Goal: Task Accomplishment & Management: Use online tool/utility

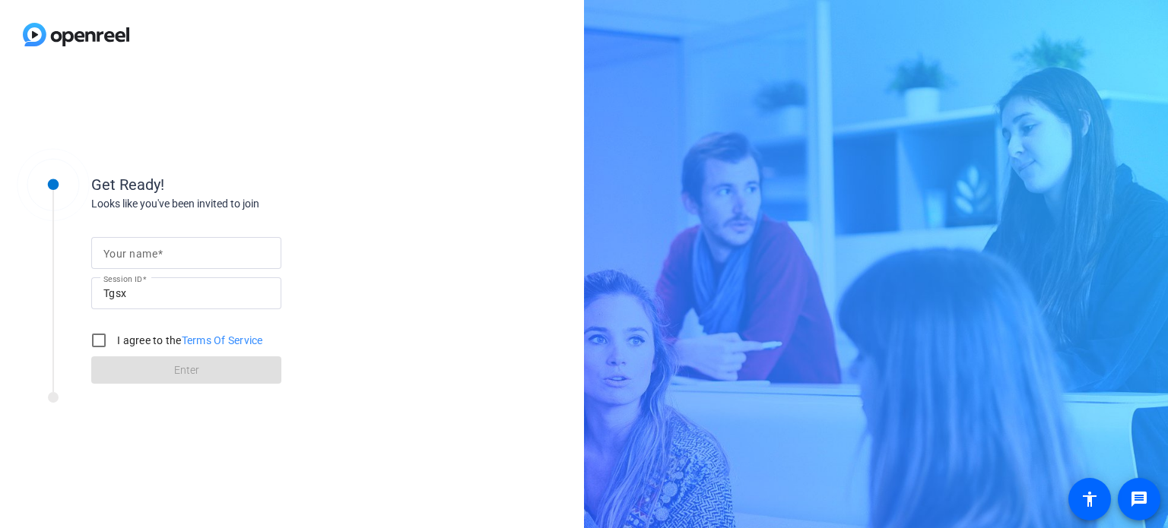
click at [141, 252] on mat-label "Your name" at bounding box center [130, 254] width 54 height 12
click at [141, 252] on input "Your name" at bounding box center [186, 253] width 166 height 18
type input "[PERSON_NAME]"
click at [95, 332] on input "I agree to the Terms Of Service" at bounding box center [99, 340] width 30 height 30
checkbox input "true"
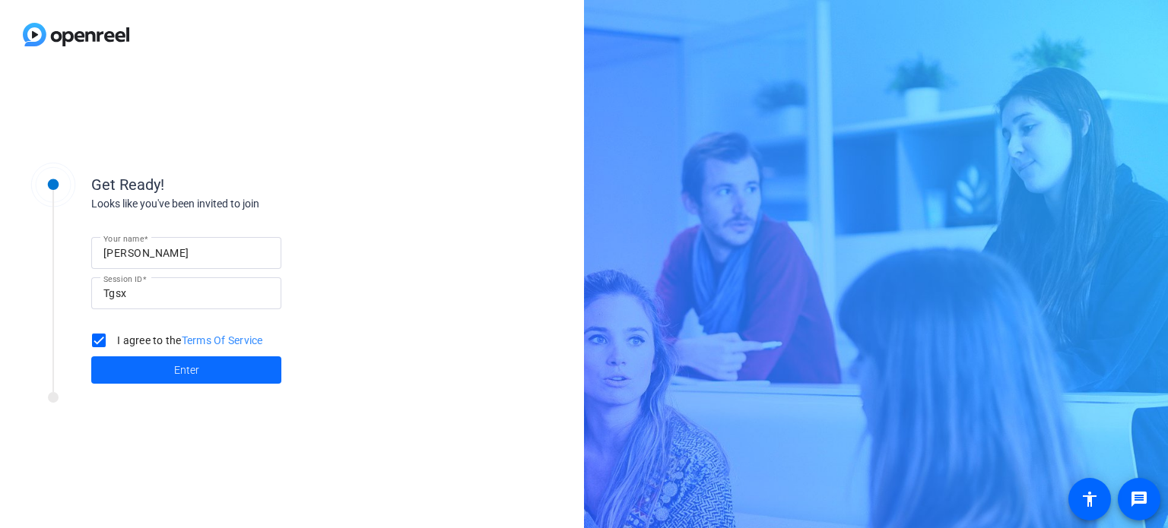
click at [162, 367] on span at bounding box center [186, 370] width 190 height 36
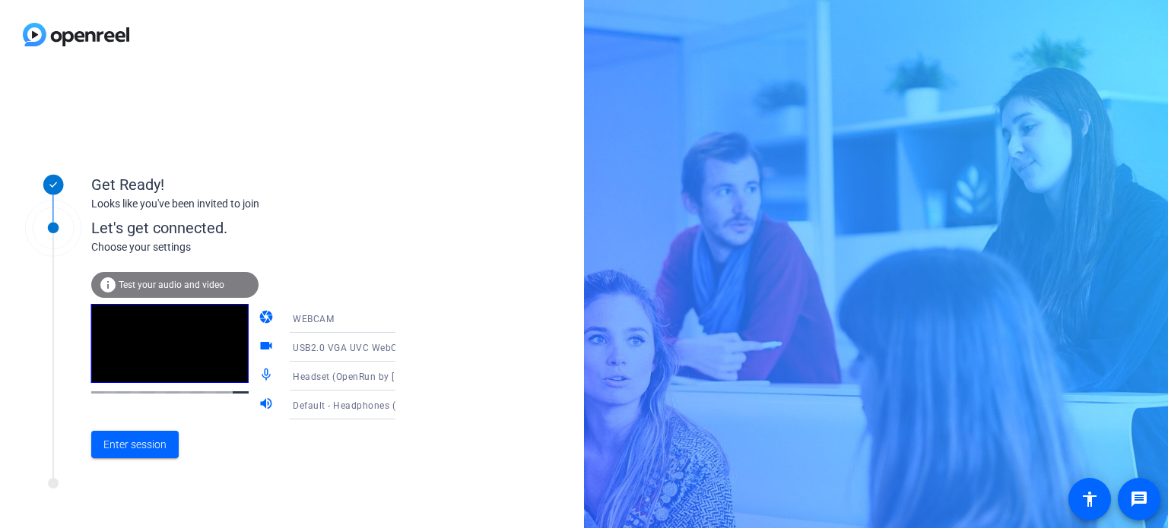
click at [401, 317] on icon at bounding box center [410, 318] width 18 height 18
click at [380, 317] on div at bounding box center [584, 264] width 1168 height 528
click at [151, 445] on span "Enter session" at bounding box center [134, 445] width 63 height 16
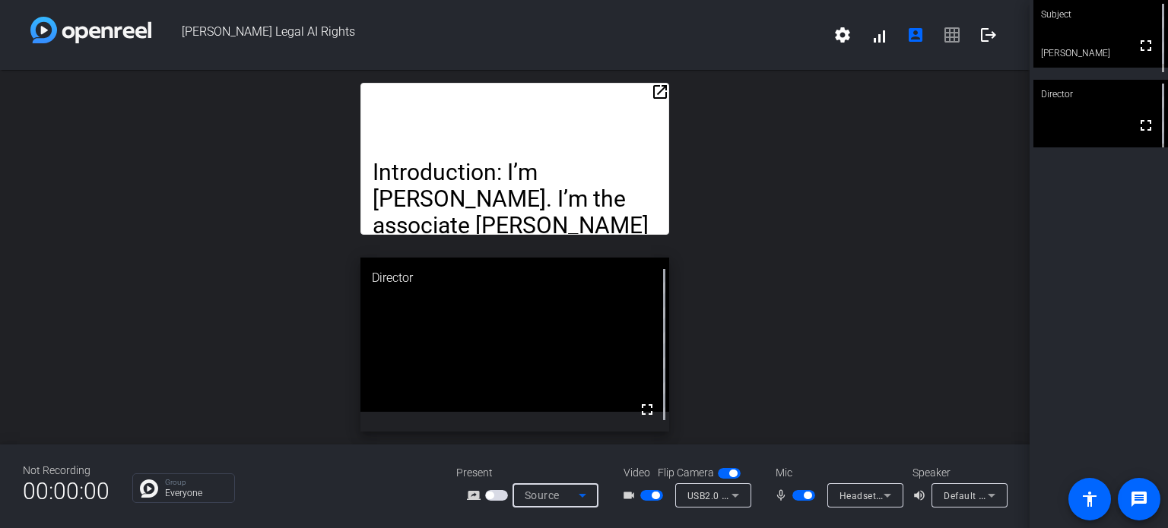
click at [590, 500] on icon at bounding box center [582, 496] width 18 height 18
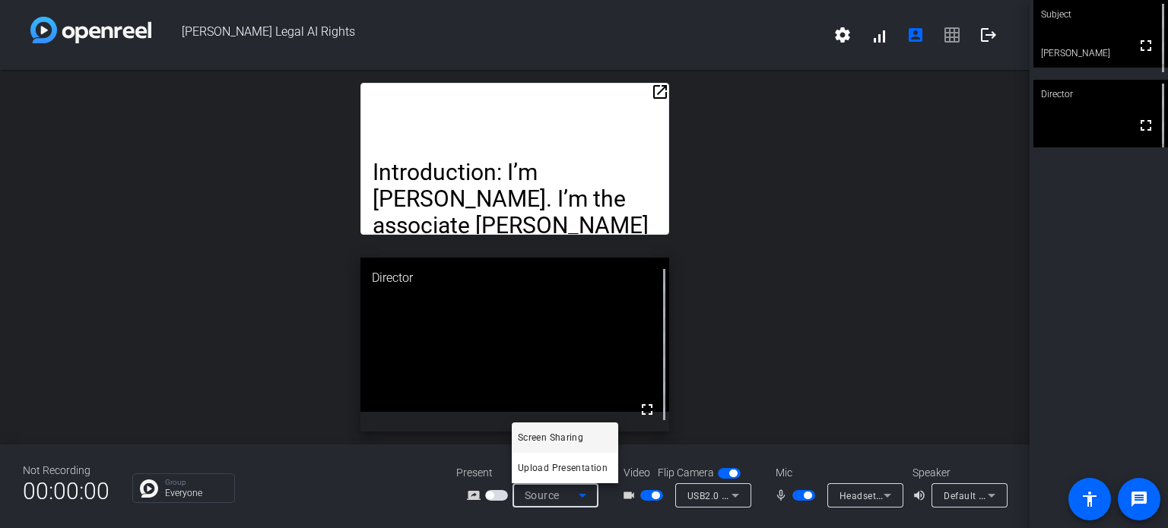
click at [590, 500] on div at bounding box center [584, 264] width 1168 height 528
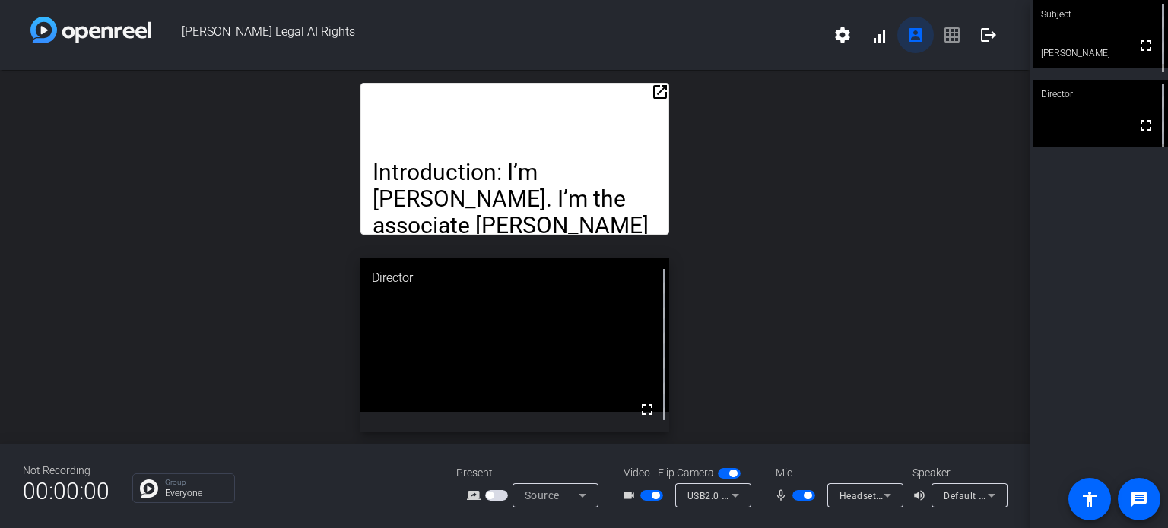
click at [916, 37] on mat-icon "account_box" at bounding box center [915, 35] width 18 height 18
click at [954, 30] on span "settings signal_cellular_alt account_box grid_on logout" at bounding box center [915, 35] width 182 height 36
click at [846, 27] on mat-icon "settings" at bounding box center [842, 35] width 18 height 18
click at [770, 33] on div at bounding box center [584, 264] width 1168 height 528
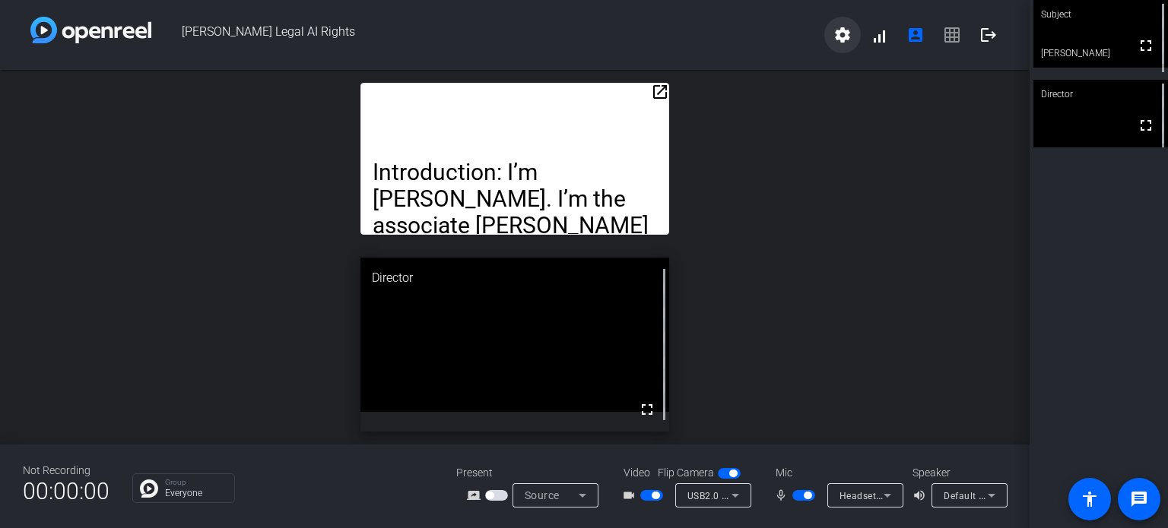
click at [839, 30] on mat-icon "settings" at bounding box center [842, 35] width 18 height 18
click at [775, 46] on div at bounding box center [584, 264] width 1168 height 528
click at [990, 30] on mat-icon "logout" at bounding box center [988, 35] width 18 height 18
